Goal: Obtain resource: Download file/media

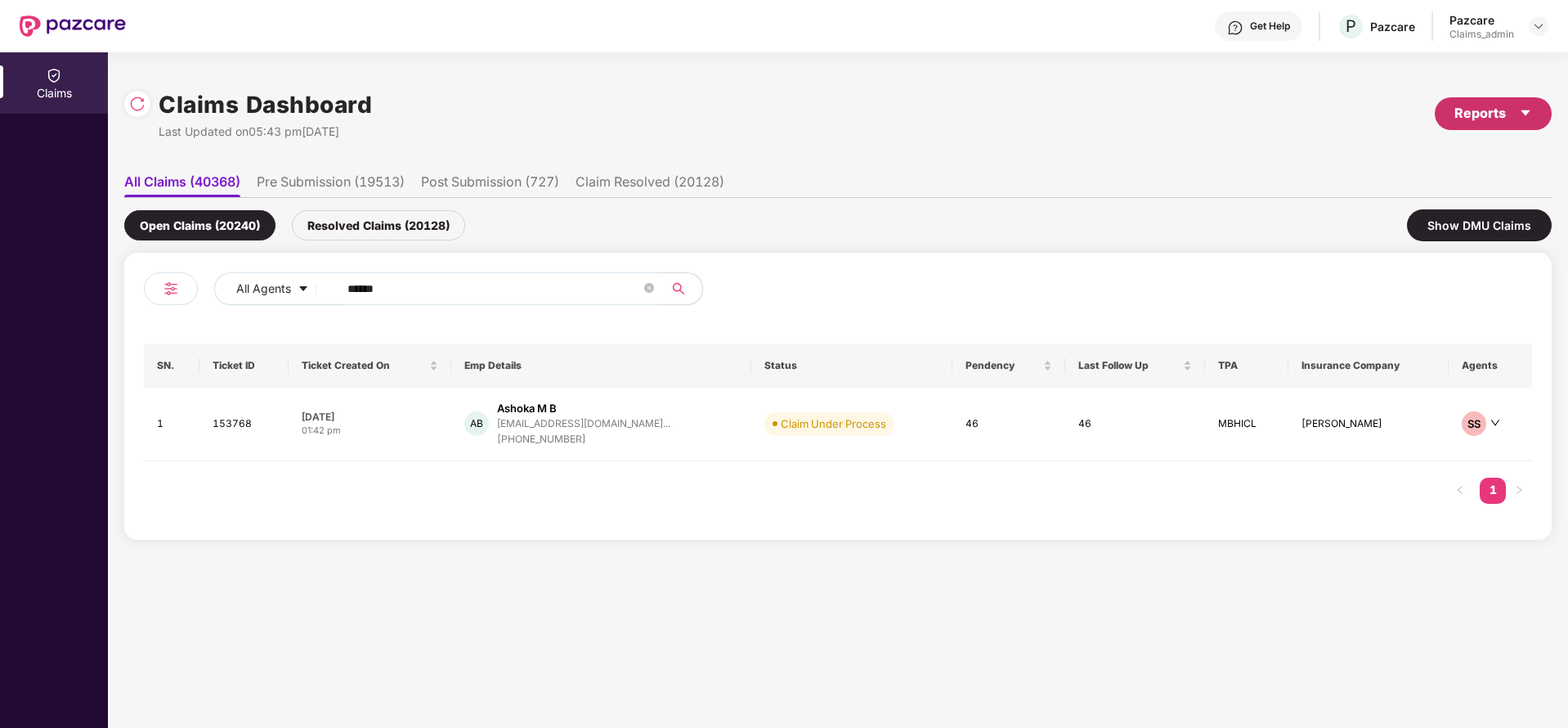
click at [1491, 108] on div "Reports" at bounding box center [1492, 113] width 77 height 20
click at [1529, 192] on img at bounding box center [1534, 189] width 16 height 16
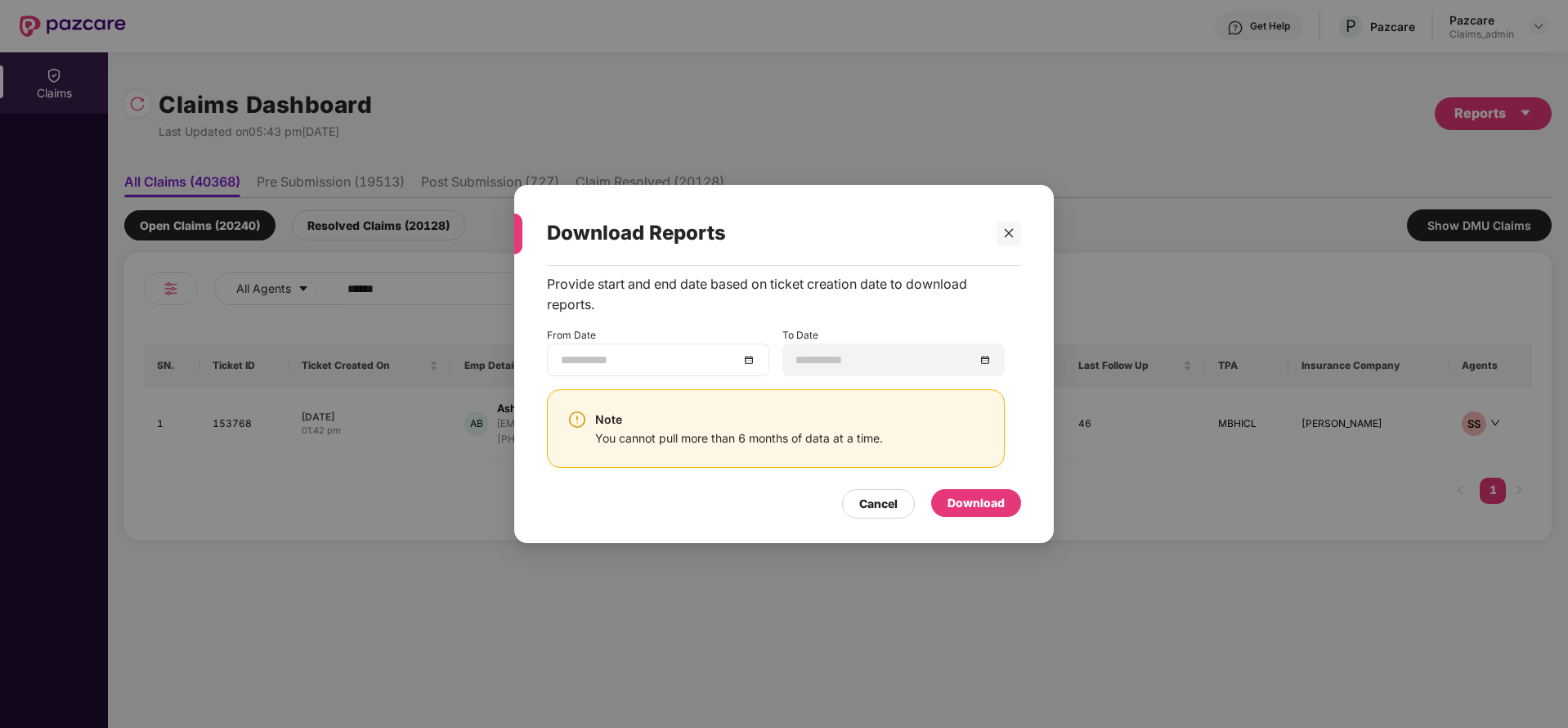
click at [753, 366] on div at bounding box center [659, 360] width 195 height 18
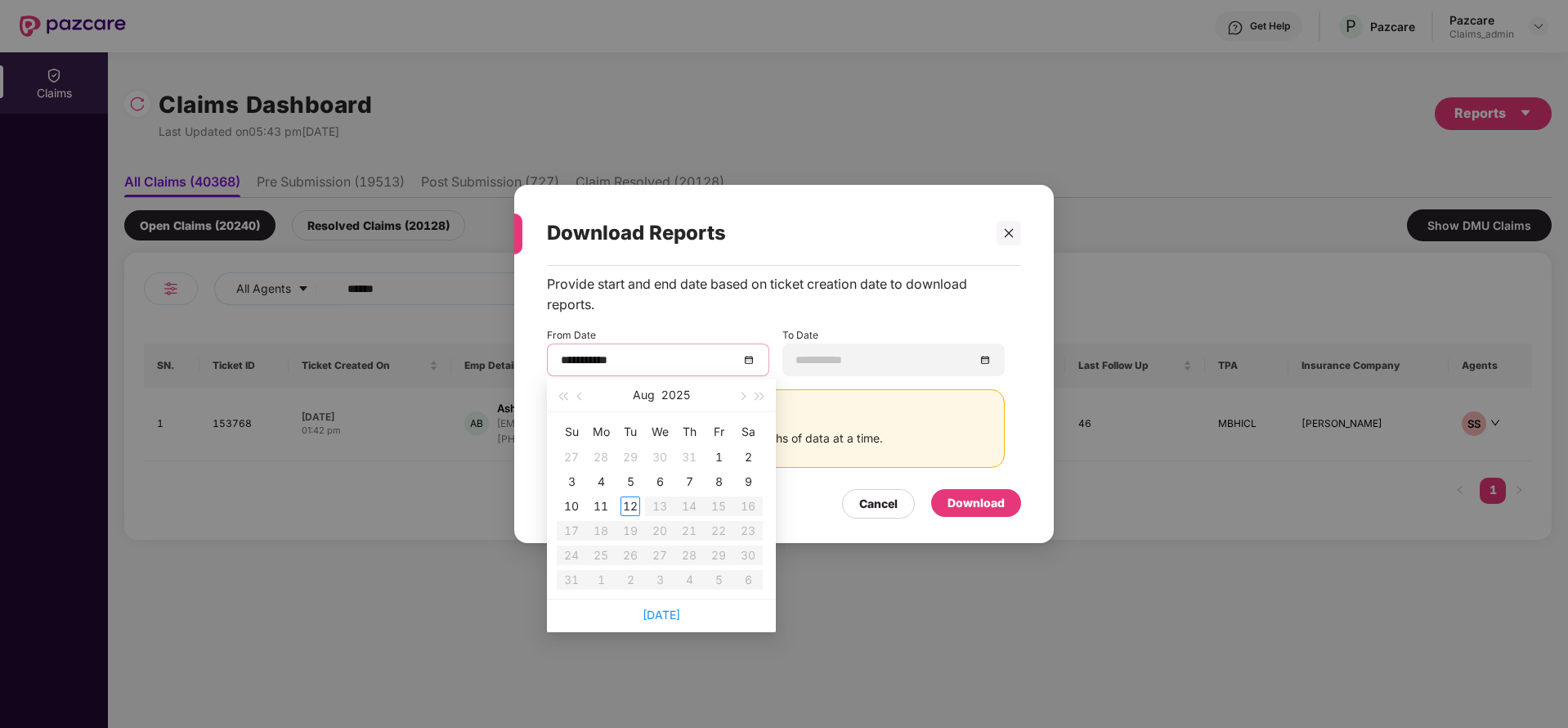
type input "**********"
click at [578, 390] on button "button" at bounding box center [580, 395] width 18 height 33
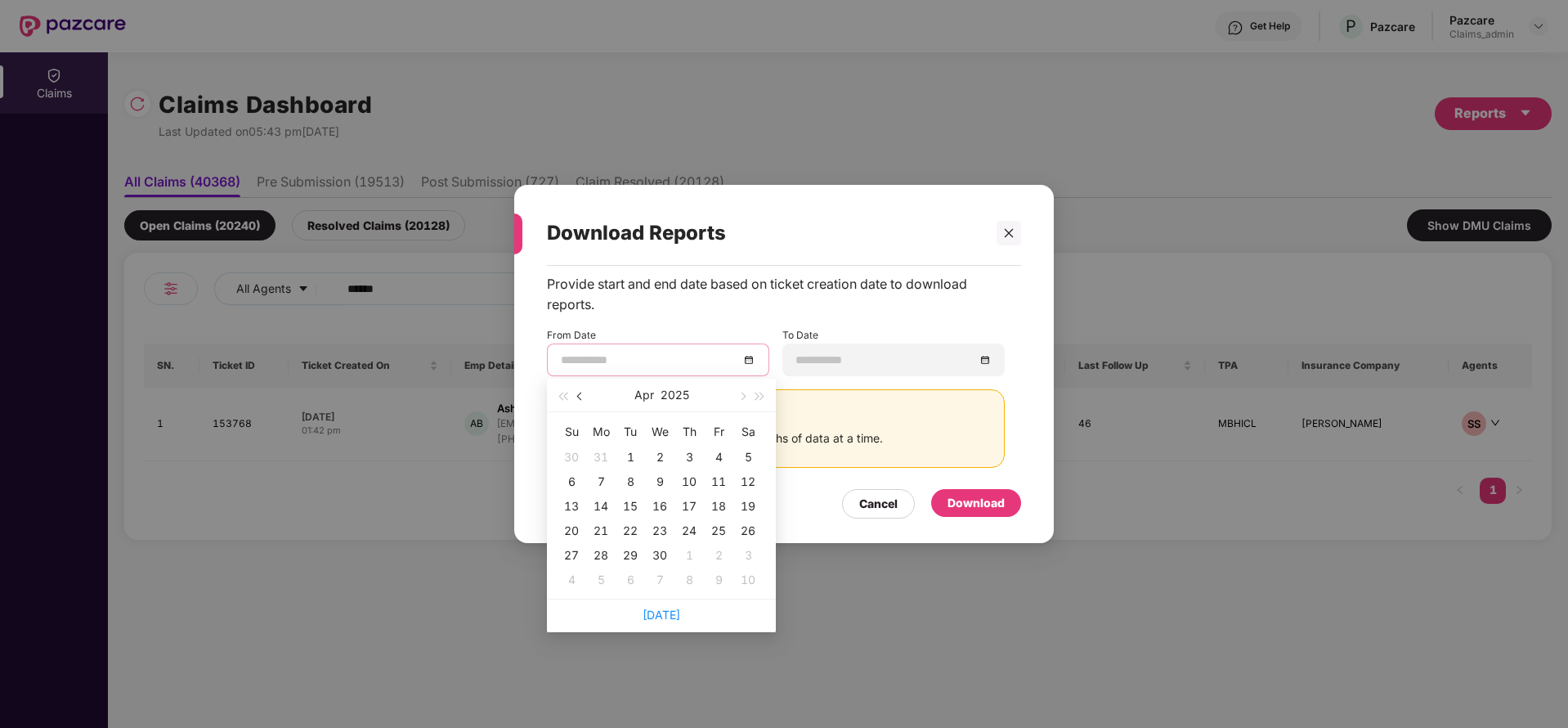
click at [578, 390] on button "button" at bounding box center [580, 395] width 18 height 33
type input "**********"
click at [692, 507] on div "13" at bounding box center [690, 507] width 20 height 20
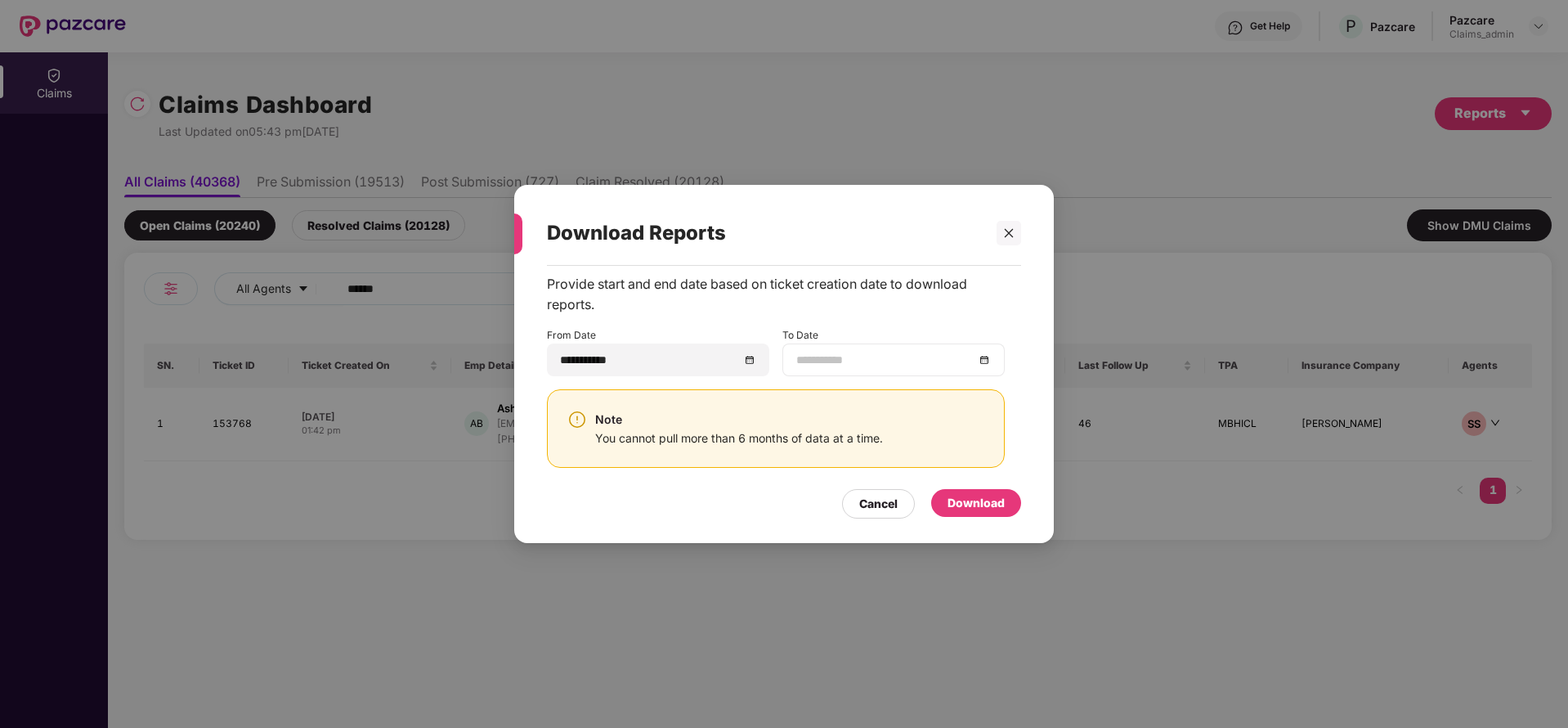
click at [983, 361] on div at bounding box center [894, 360] width 195 height 18
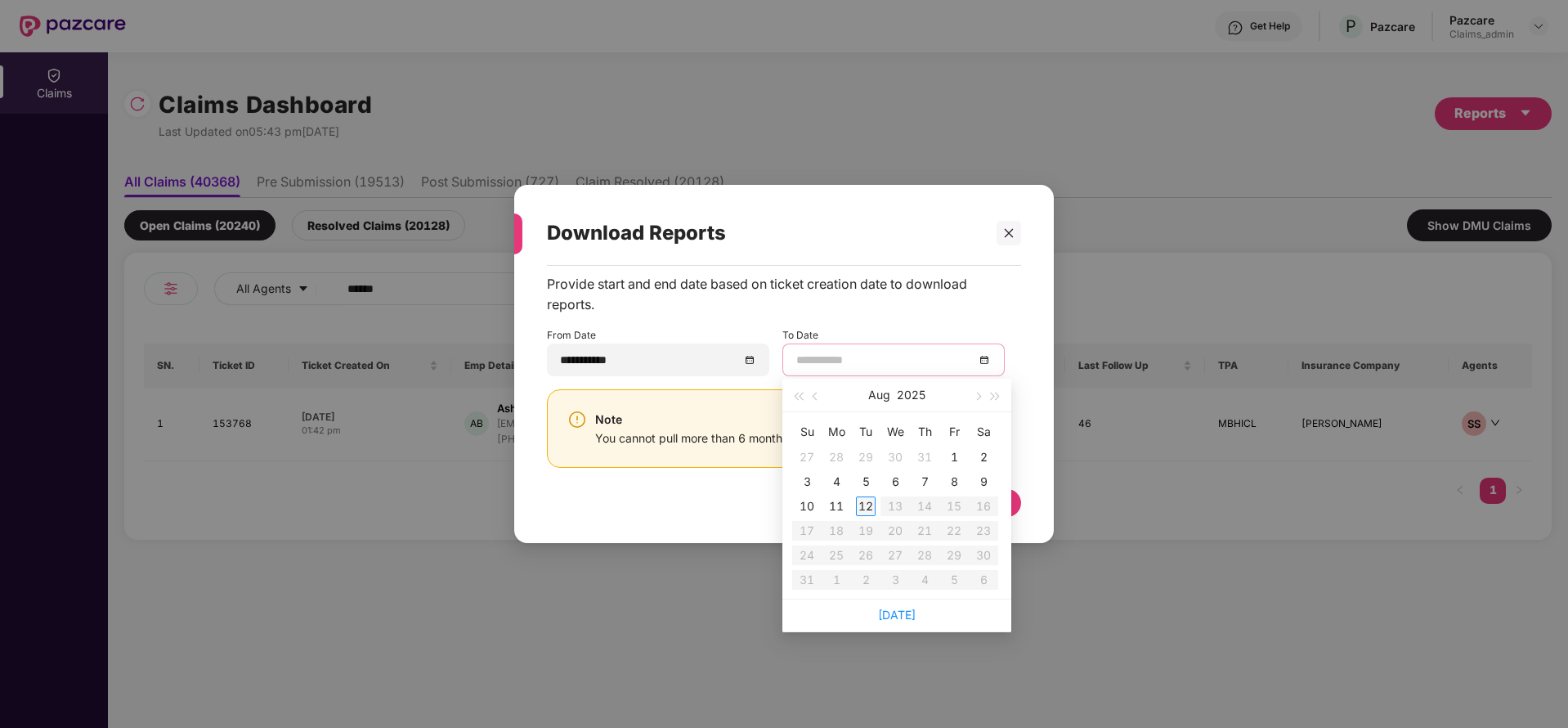
type input "**********"
click at [866, 507] on div "12" at bounding box center [866, 507] width 20 height 20
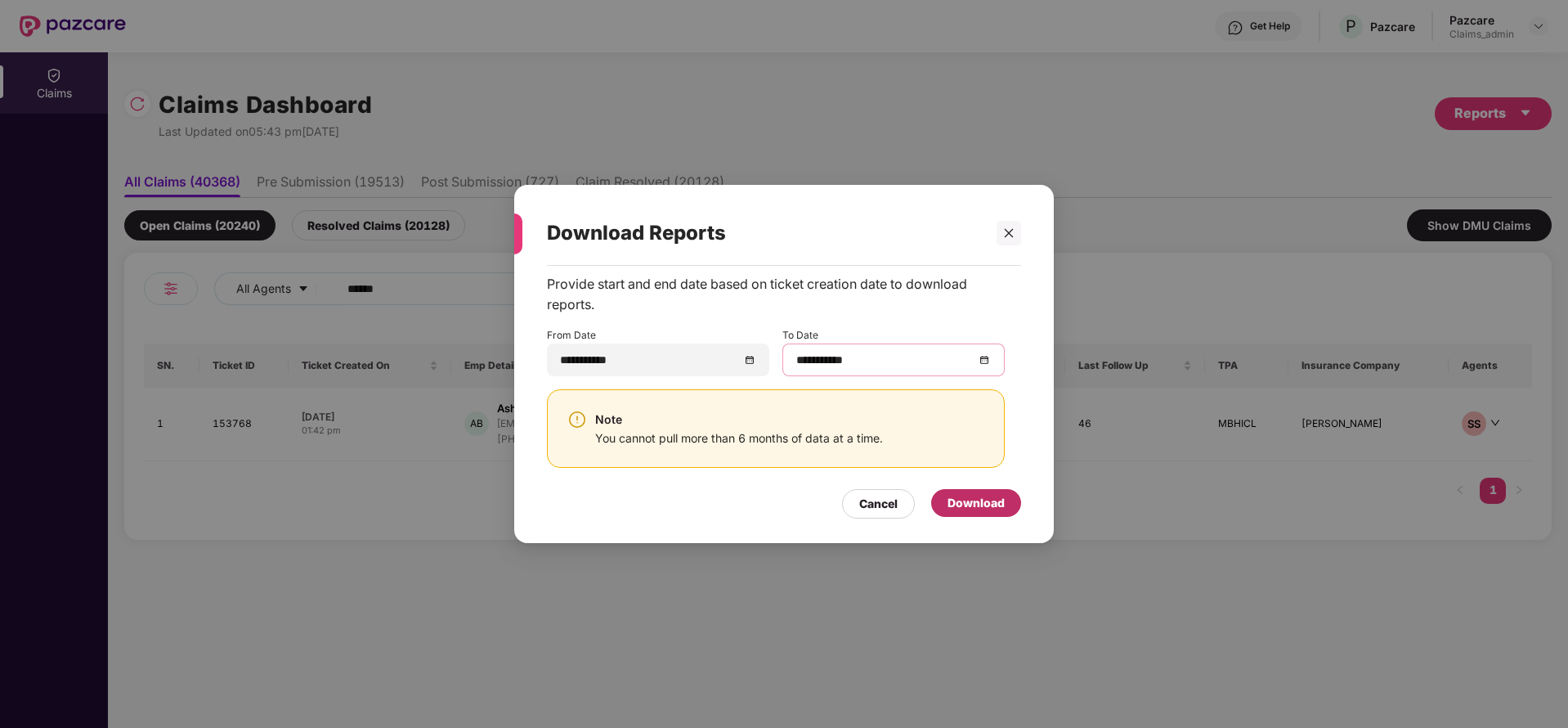
click at [977, 504] on div "Download" at bounding box center [976, 503] width 57 height 18
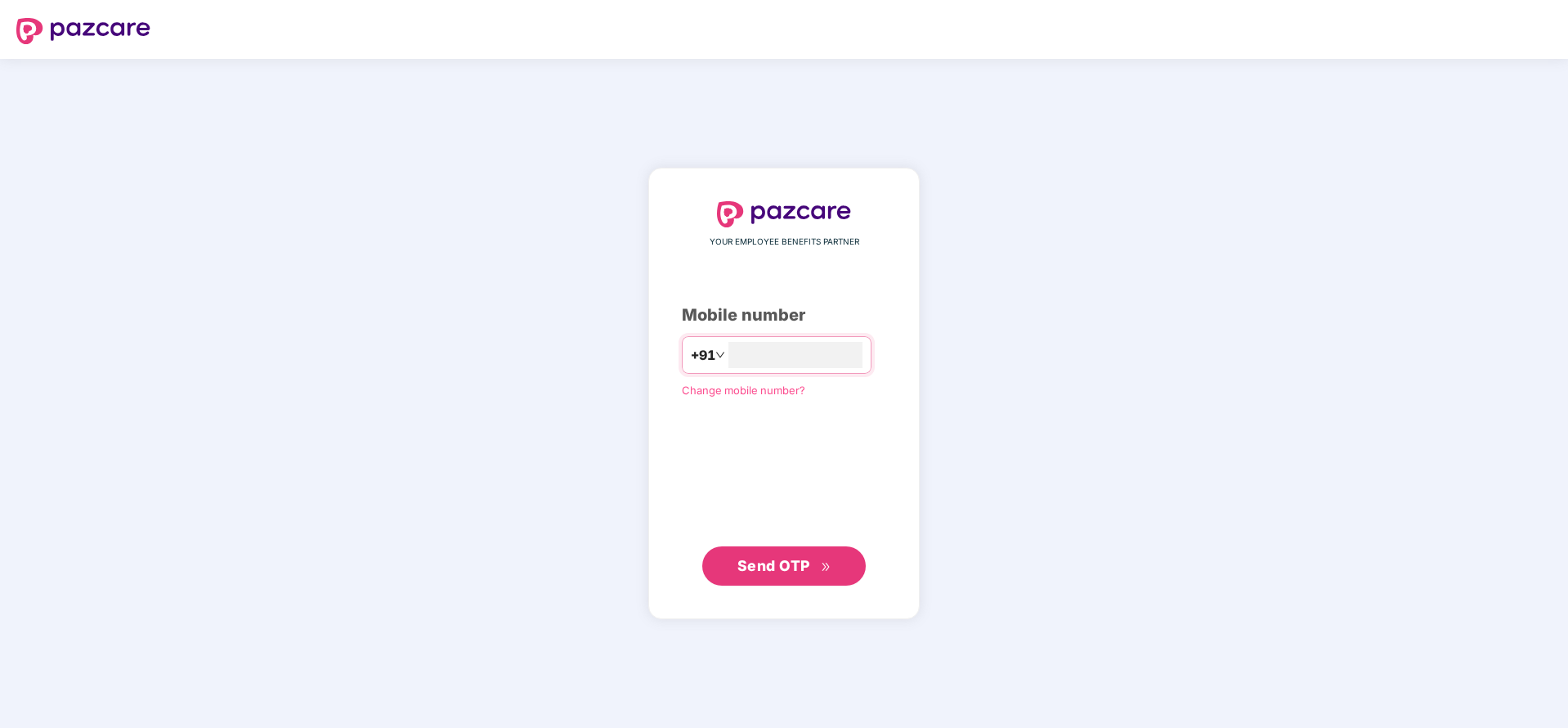
type input "**********"
click at [760, 555] on span "Send OTP" at bounding box center [784, 564] width 94 height 23
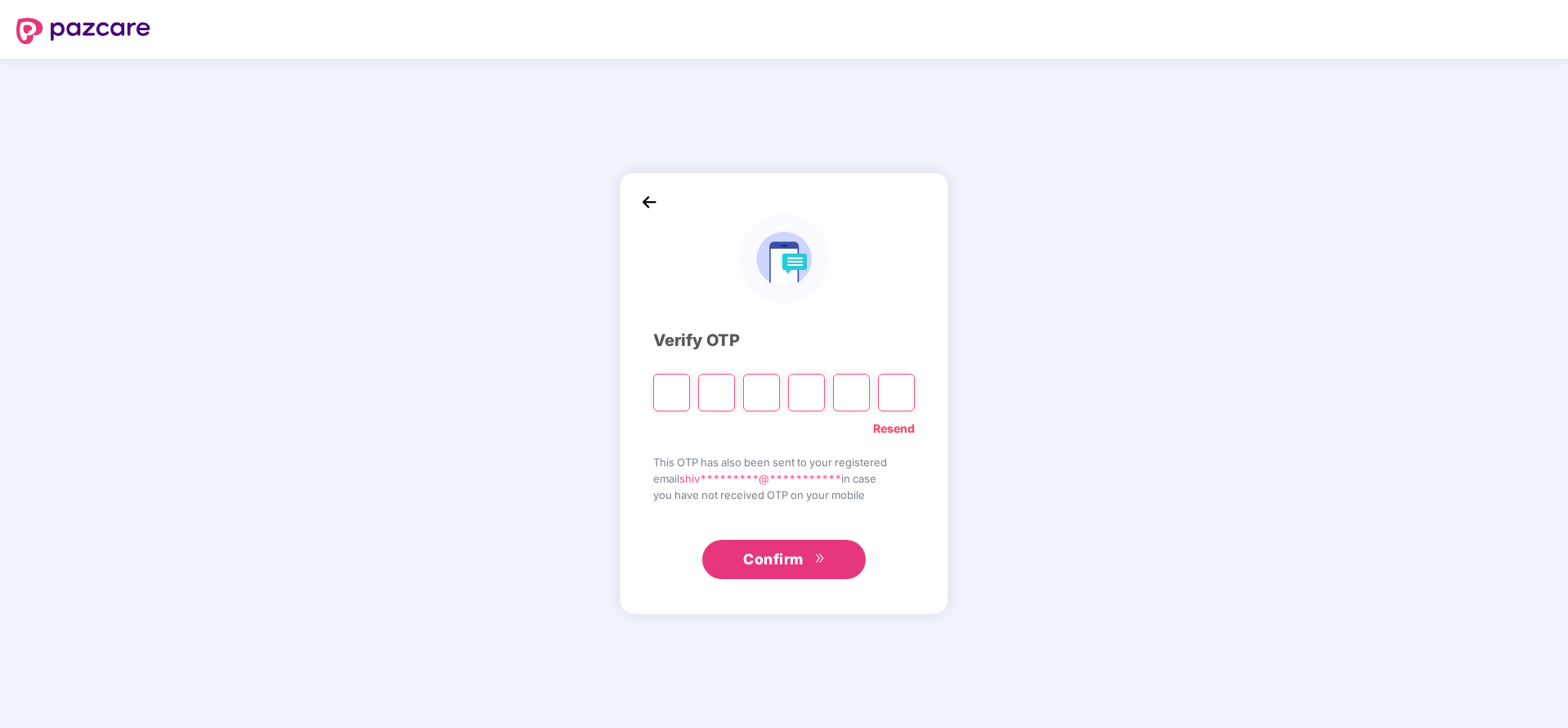
type input "*"
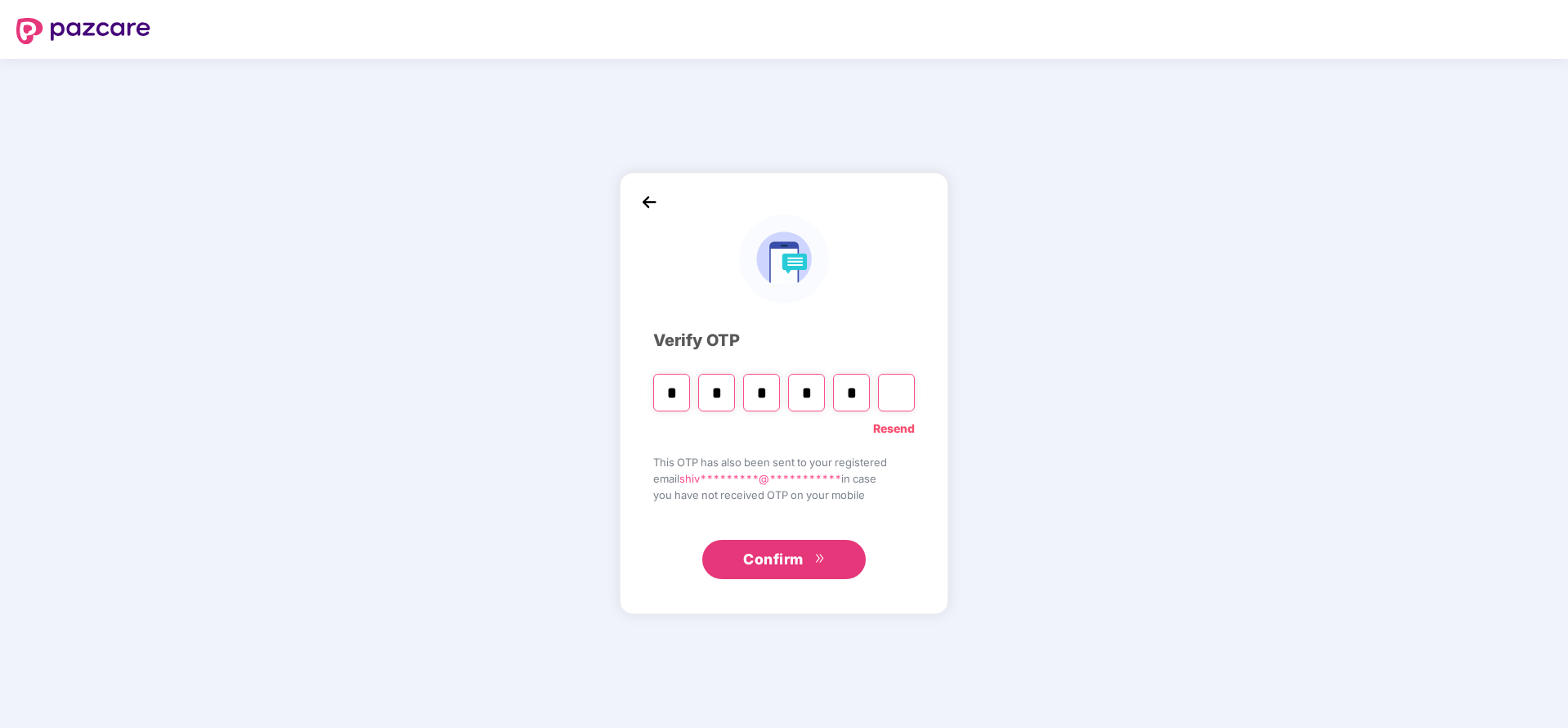
type input "*"
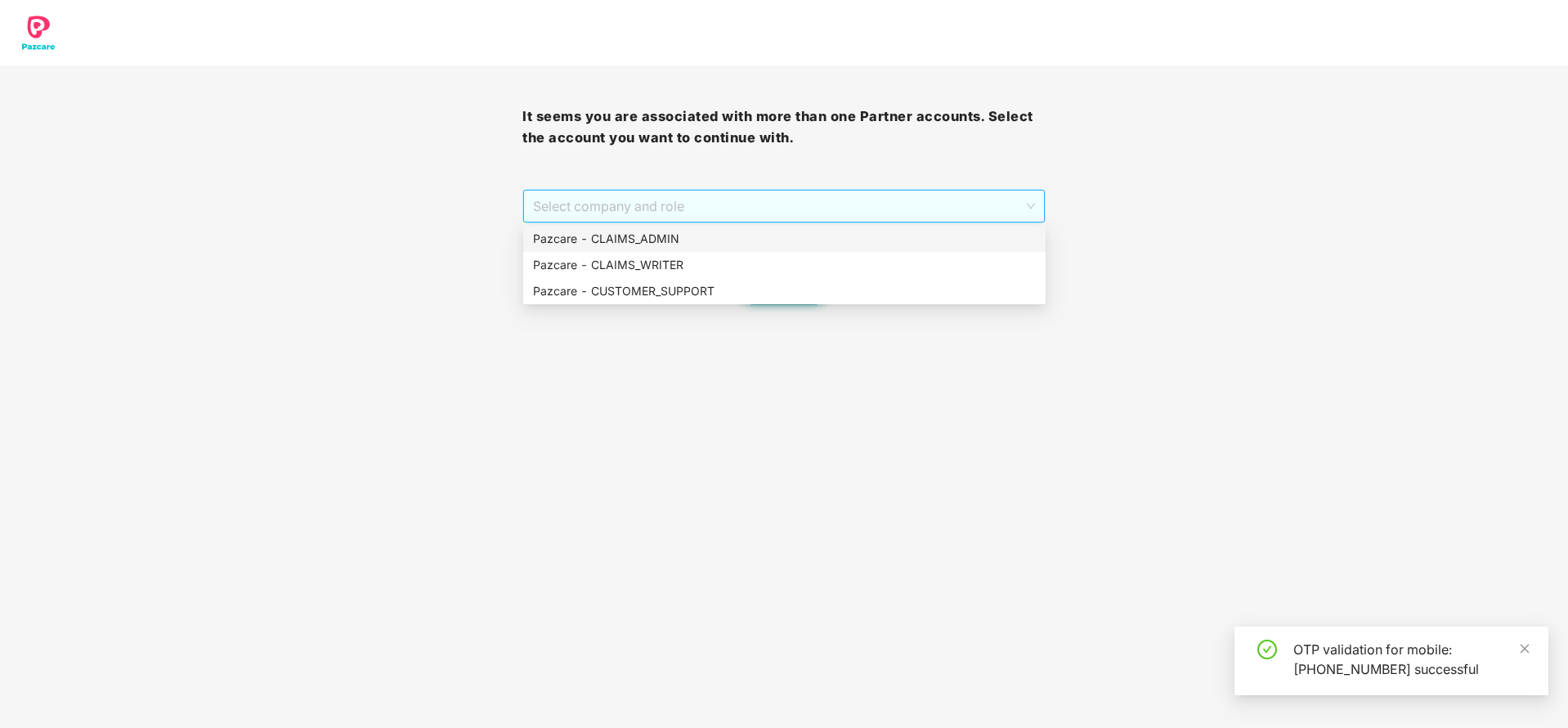
click at [704, 208] on span "Select company and role" at bounding box center [784, 206] width 501 height 31
click at [704, 237] on div "Pazcare - CLAIMS_ADMIN" at bounding box center [784, 239] width 503 height 18
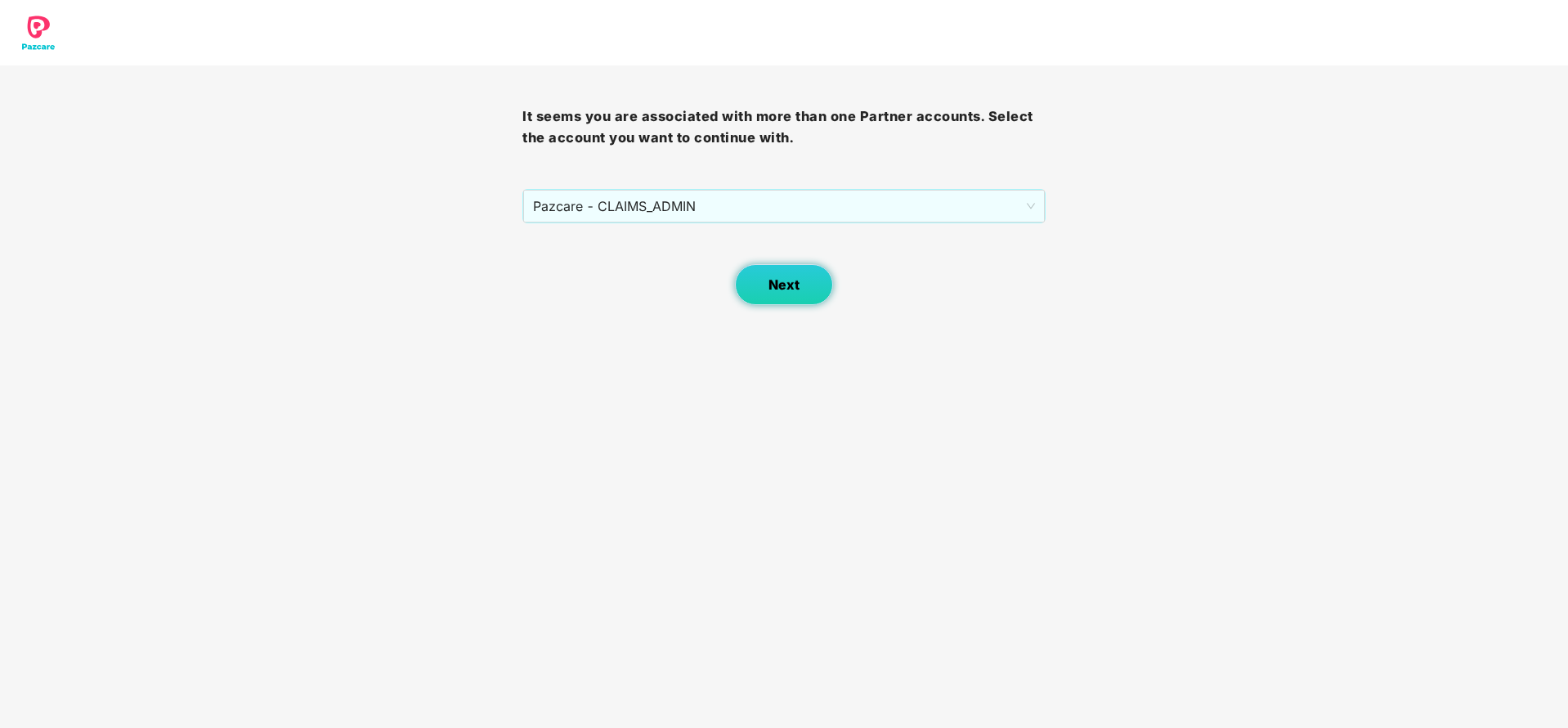
click at [776, 292] on button "Next" at bounding box center [784, 284] width 98 height 41
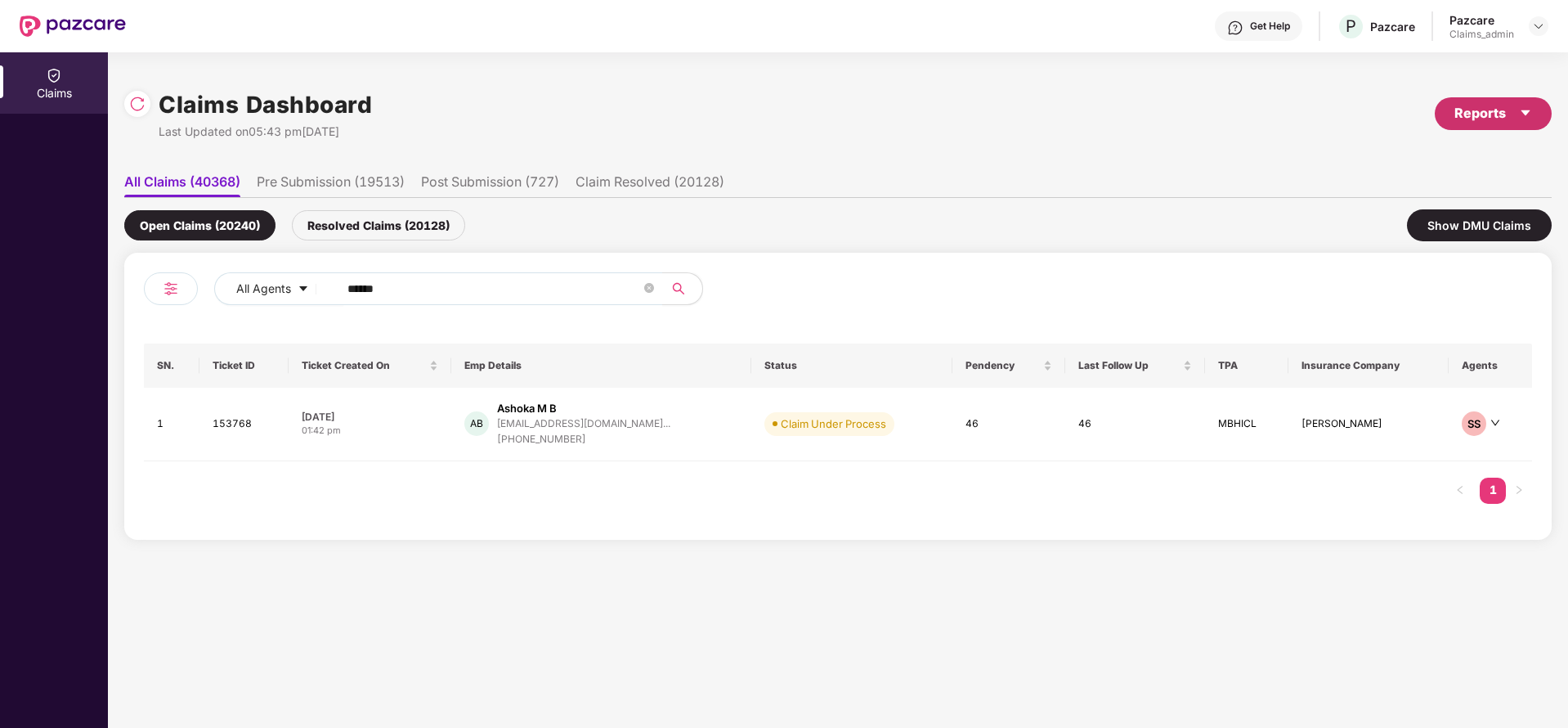
click at [1482, 118] on div "Reports" at bounding box center [1492, 113] width 77 height 20
click at [1412, 187] on div "Claims Pendency Report" at bounding box center [1423, 190] width 131 height 18
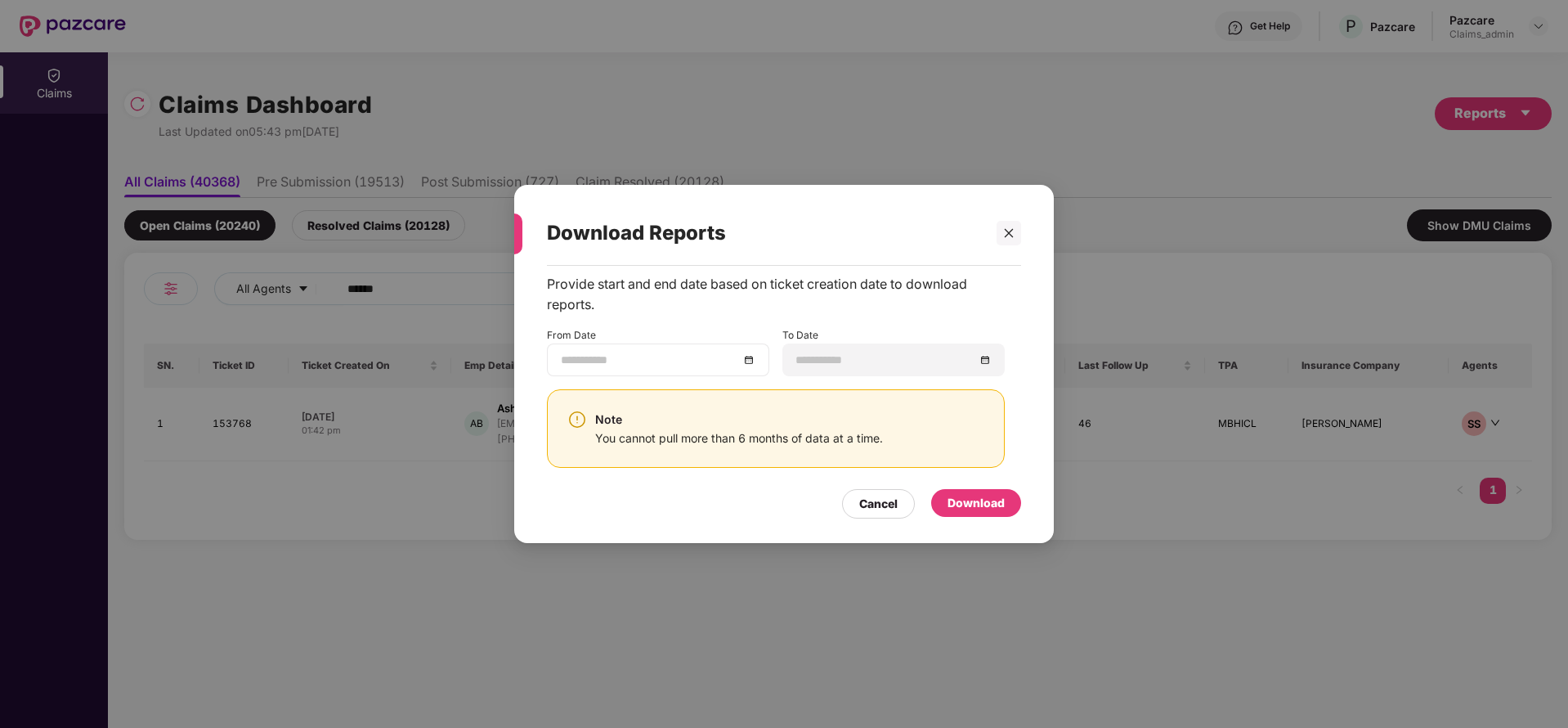
click at [747, 358] on div at bounding box center [659, 360] width 195 height 18
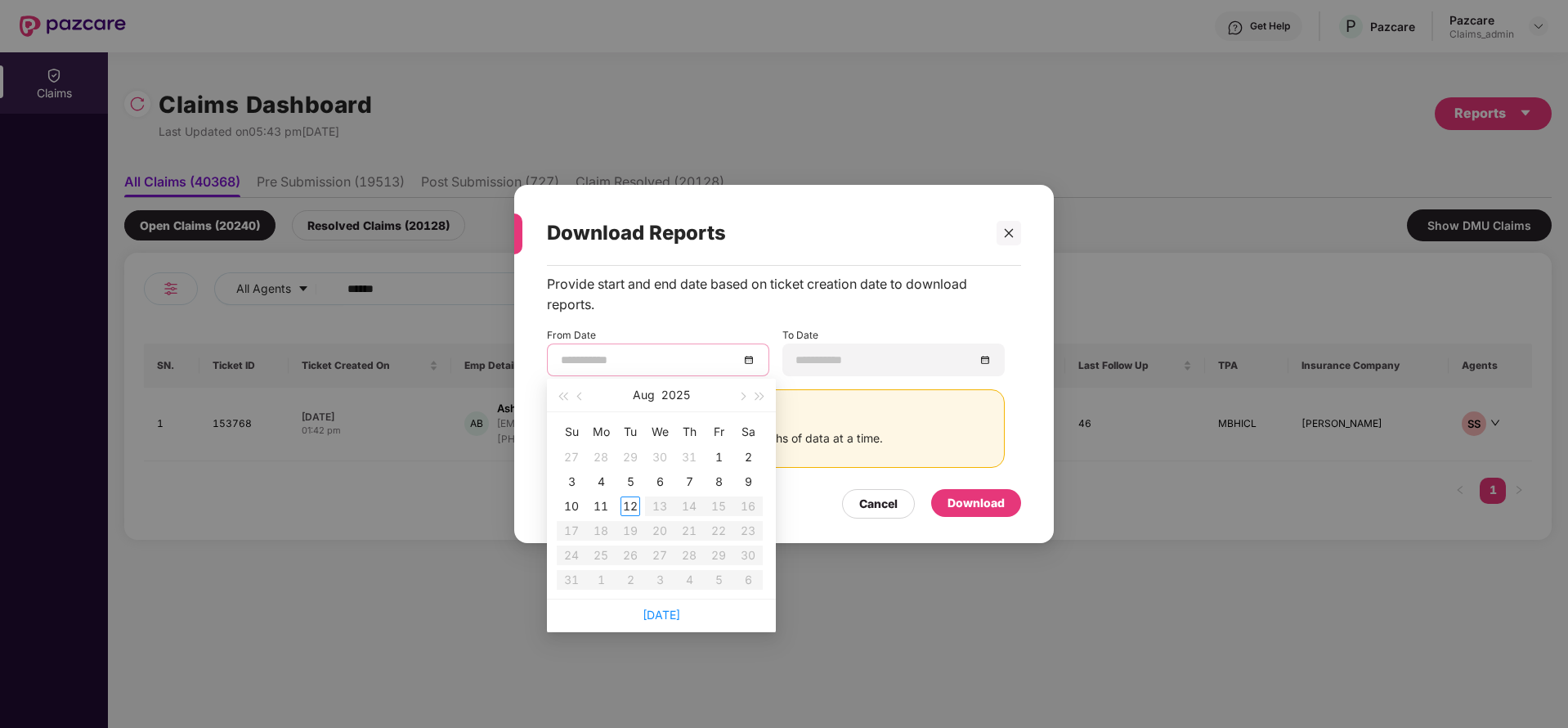
type input "**********"
click at [576, 393] on button "button" at bounding box center [580, 395] width 18 height 33
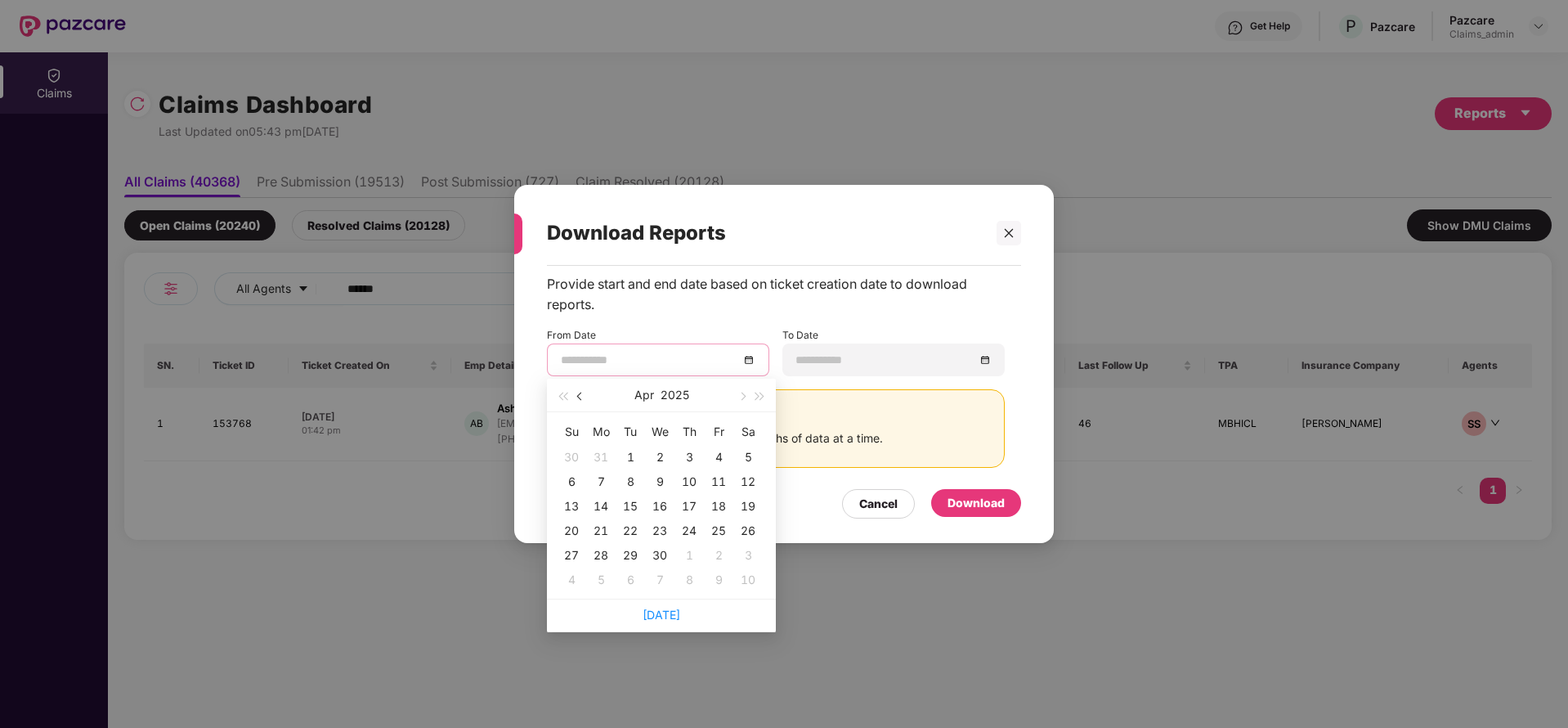
click at [576, 393] on button "button" at bounding box center [580, 395] width 18 height 33
type input "**********"
click at [686, 505] on div "13" at bounding box center [690, 507] width 20 height 20
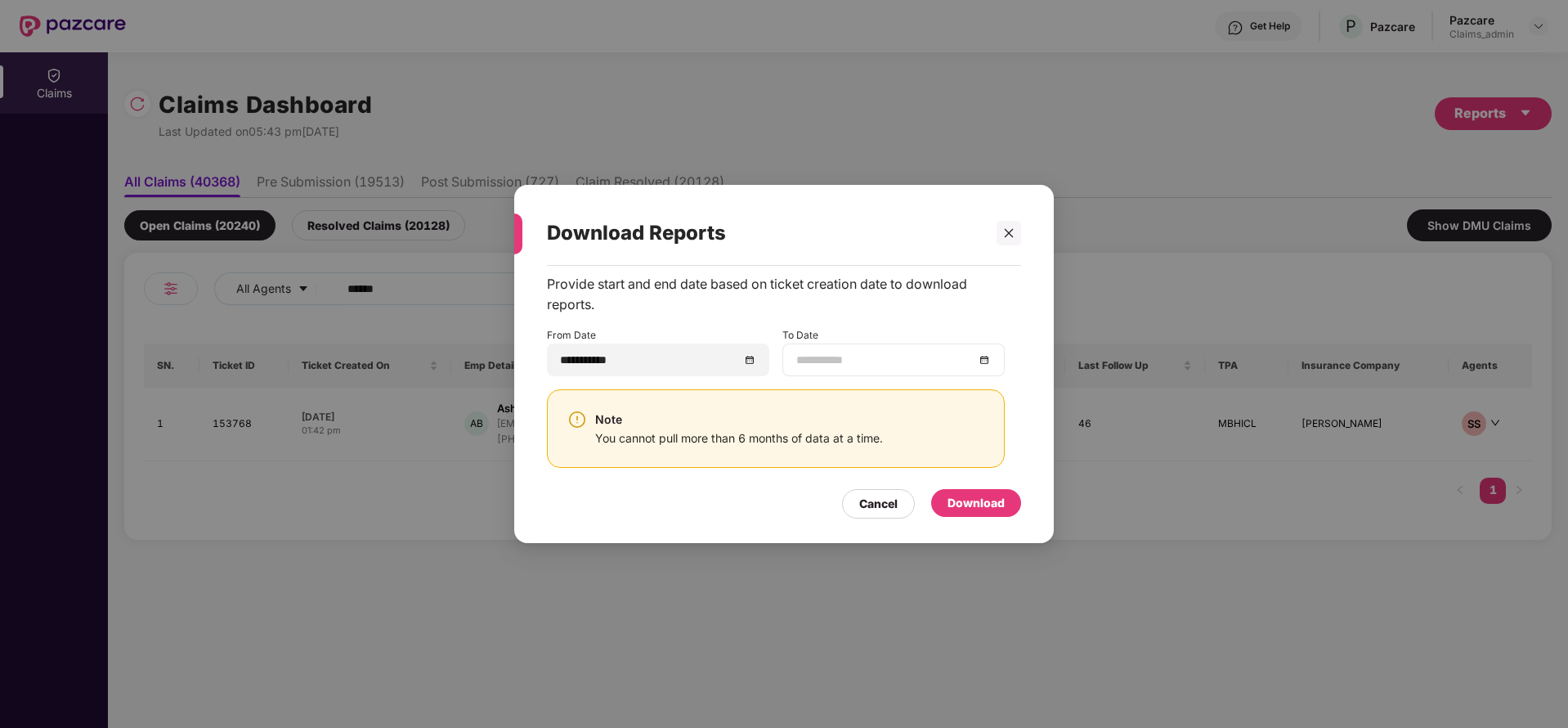
click at [985, 362] on div at bounding box center [894, 360] width 195 height 18
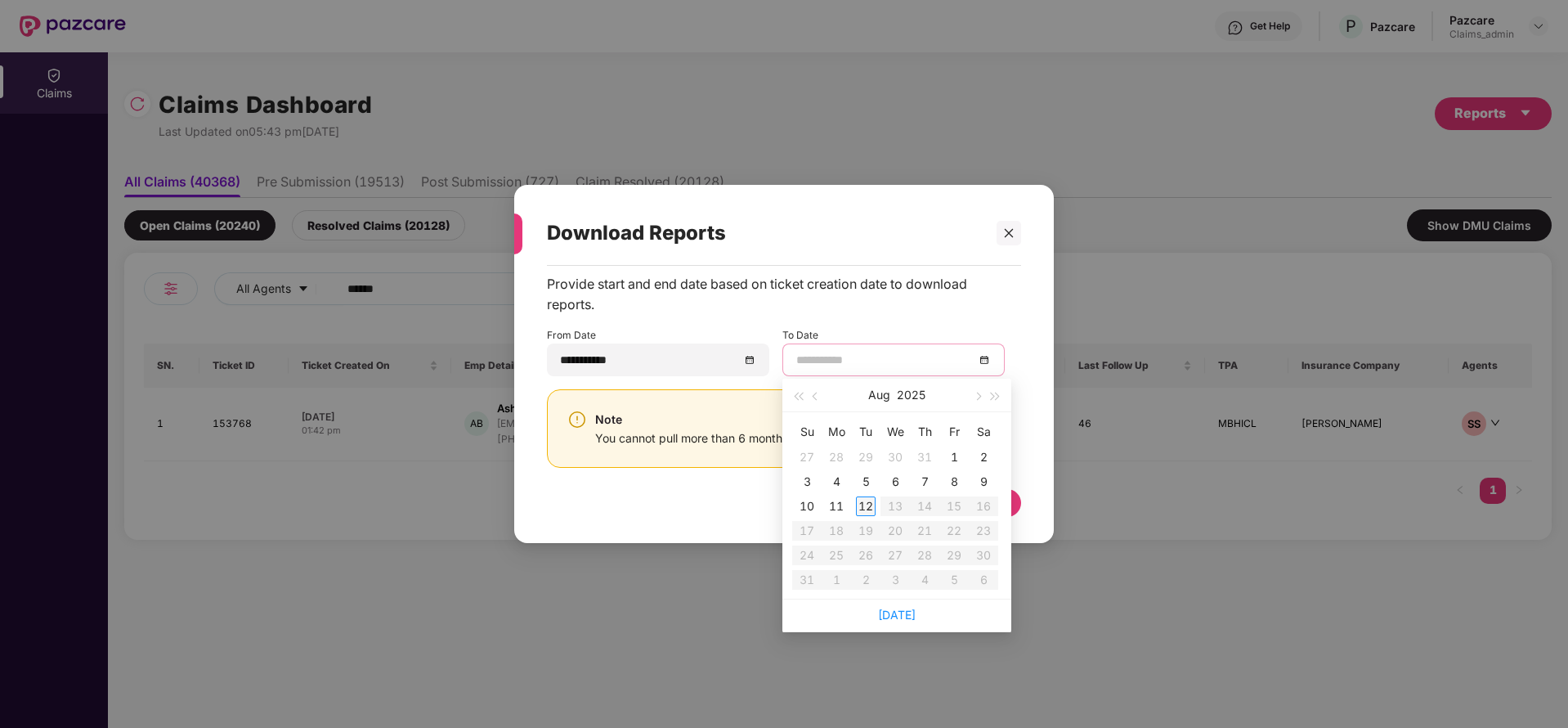
type input "**********"
click at [863, 502] on div "12" at bounding box center [866, 507] width 20 height 20
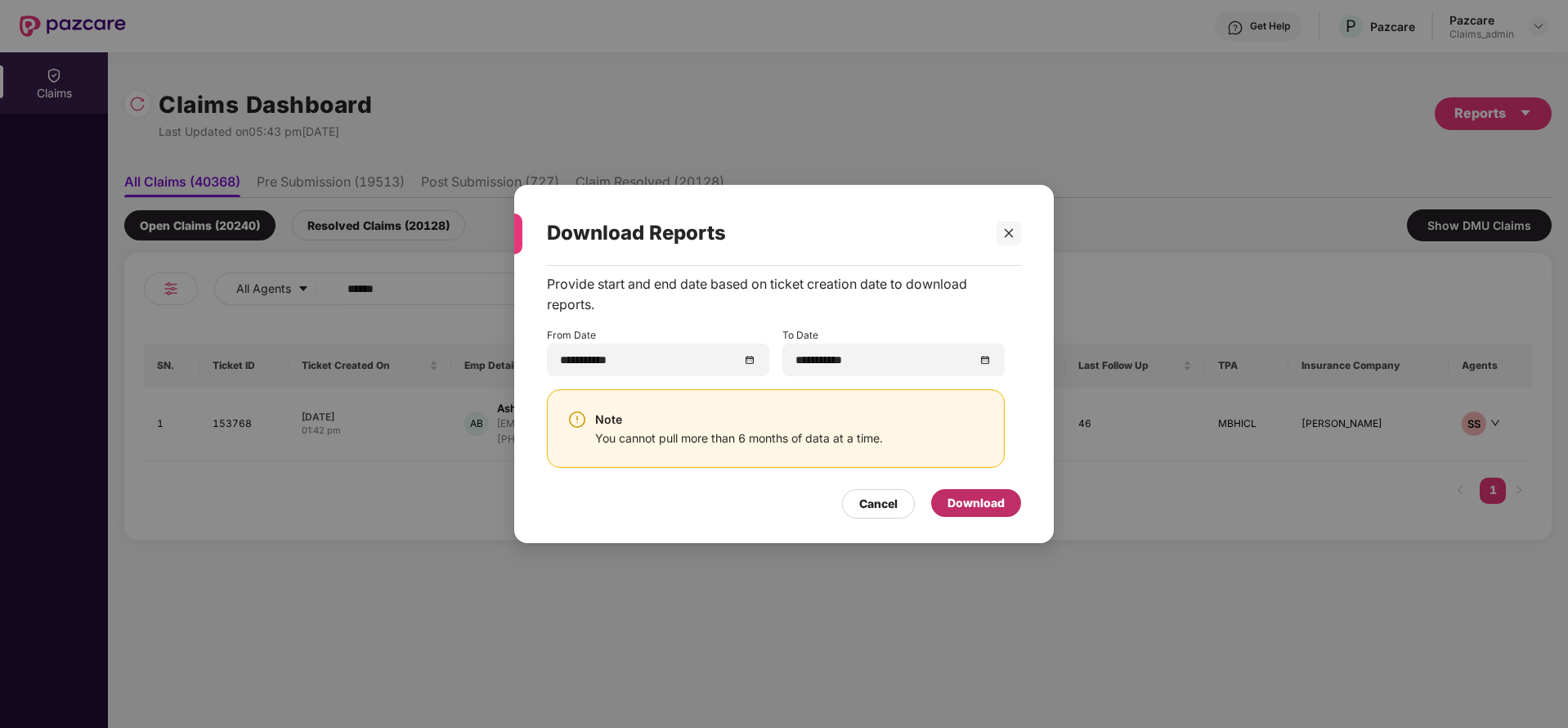
click at [983, 498] on div "Download" at bounding box center [976, 503] width 57 height 18
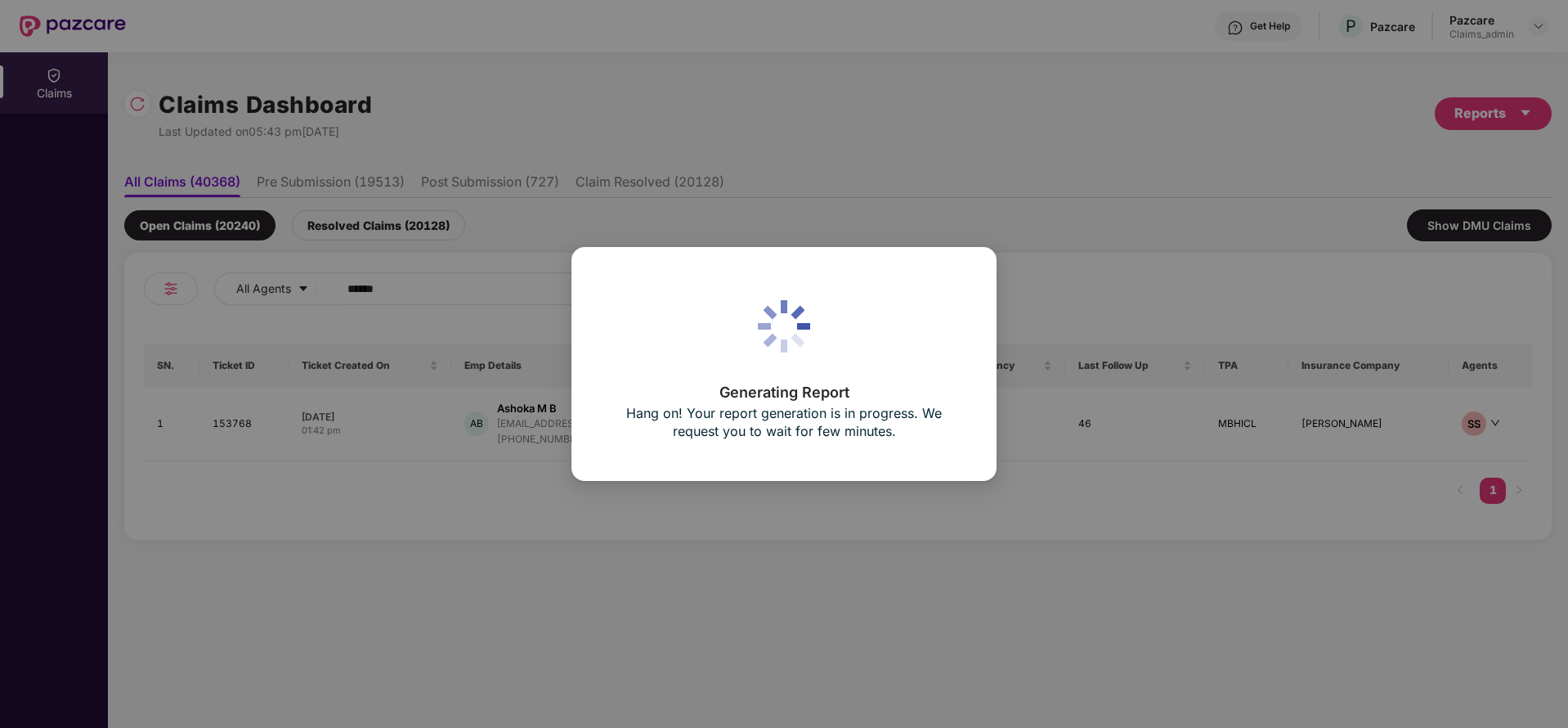
click at [1079, 105] on div "Generating Report Hang on! Your report generation is in progress. We request yo…" at bounding box center [784, 364] width 1568 height 728
click at [1055, 178] on div "Generating Report Hang on! Your report generation is in progress. We request yo…" at bounding box center [784, 364] width 1568 height 728
click at [959, 211] on div "Generating Report Hang on! Your report generation is in progress. We request yo…" at bounding box center [784, 364] width 1568 height 728
click at [896, 204] on div "Generating Report Hang on! Your report generation is in progress. We request yo…" at bounding box center [784, 364] width 1568 height 728
click at [983, 163] on div "Generating Report Hang on! Your report generation is in progress. We request yo…" at bounding box center [784, 364] width 1568 height 728
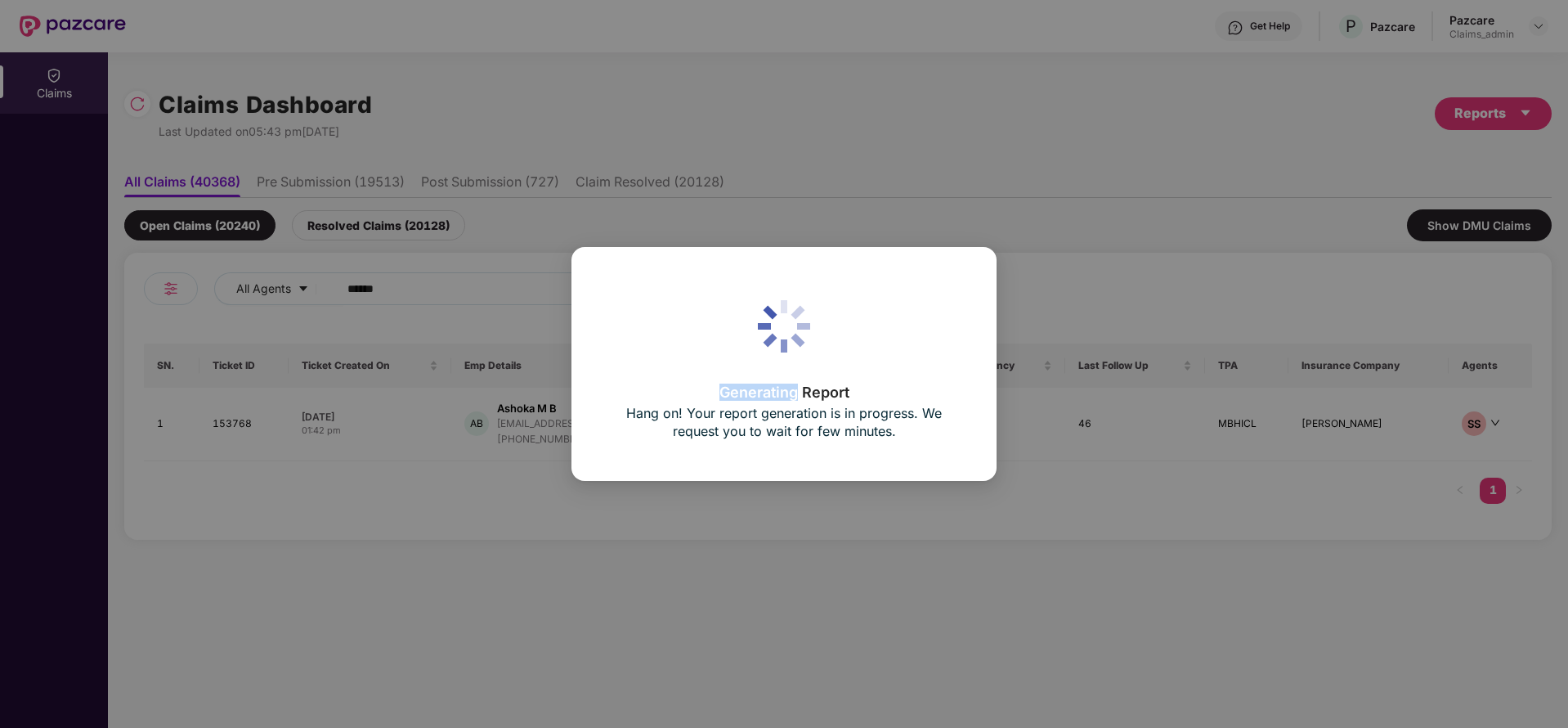
click at [983, 163] on div "Generating Report Hang on! Your report generation is in progress. We request yo…" at bounding box center [784, 364] width 1568 height 728
